Goal: Find specific page/section

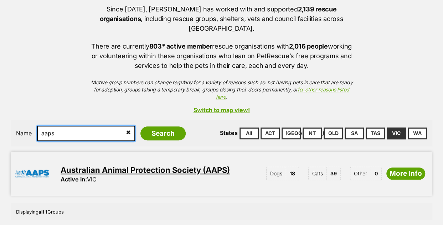
click at [113, 126] on input "aaps" at bounding box center [86, 133] width 98 height 15
click at [117, 126] on input "aaps" at bounding box center [86, 133] width 98 height 15
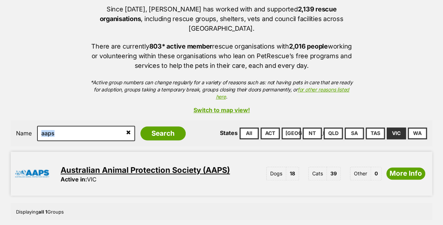
click at [114, 126] on div "aaps" at bounding box center [86, 133] width 98 height 15
click at [126, 129] on icon at bounding box center [128, 132] width 5 height 6
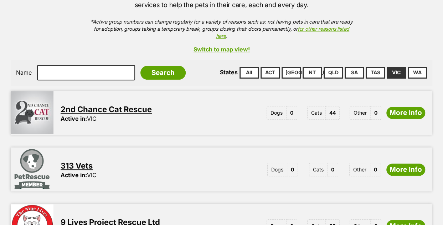
scroll to position [199, 0]
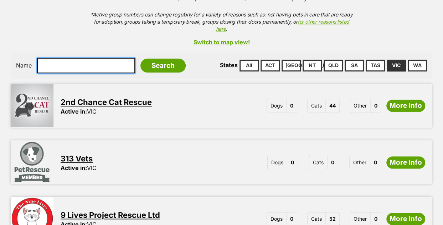
click at [57, 58] on input "text" at bounding box center [86, 65] width 98 height 15
type input "lost dogs"
click at [141, 59] on input "Search" at bounding box center [163, 66] width 45 height 14
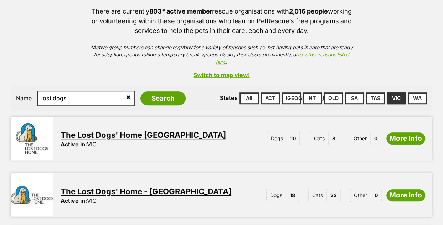
click at [154, 187] on link "The Lost Dogs' Home - [GEOGRAPHIC_DATA]" at bounding box center [146, 191] width 171 height 9
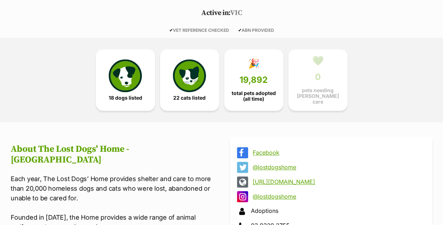
scroll to position [194, 0]
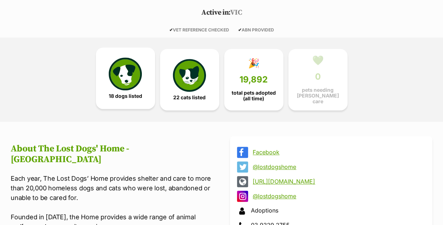
click at [125, 76] on link "18 dogs listed" at bounding box center [125, 77] width 59 height 61
